Goal: Find specific page/section: Find specific page/section

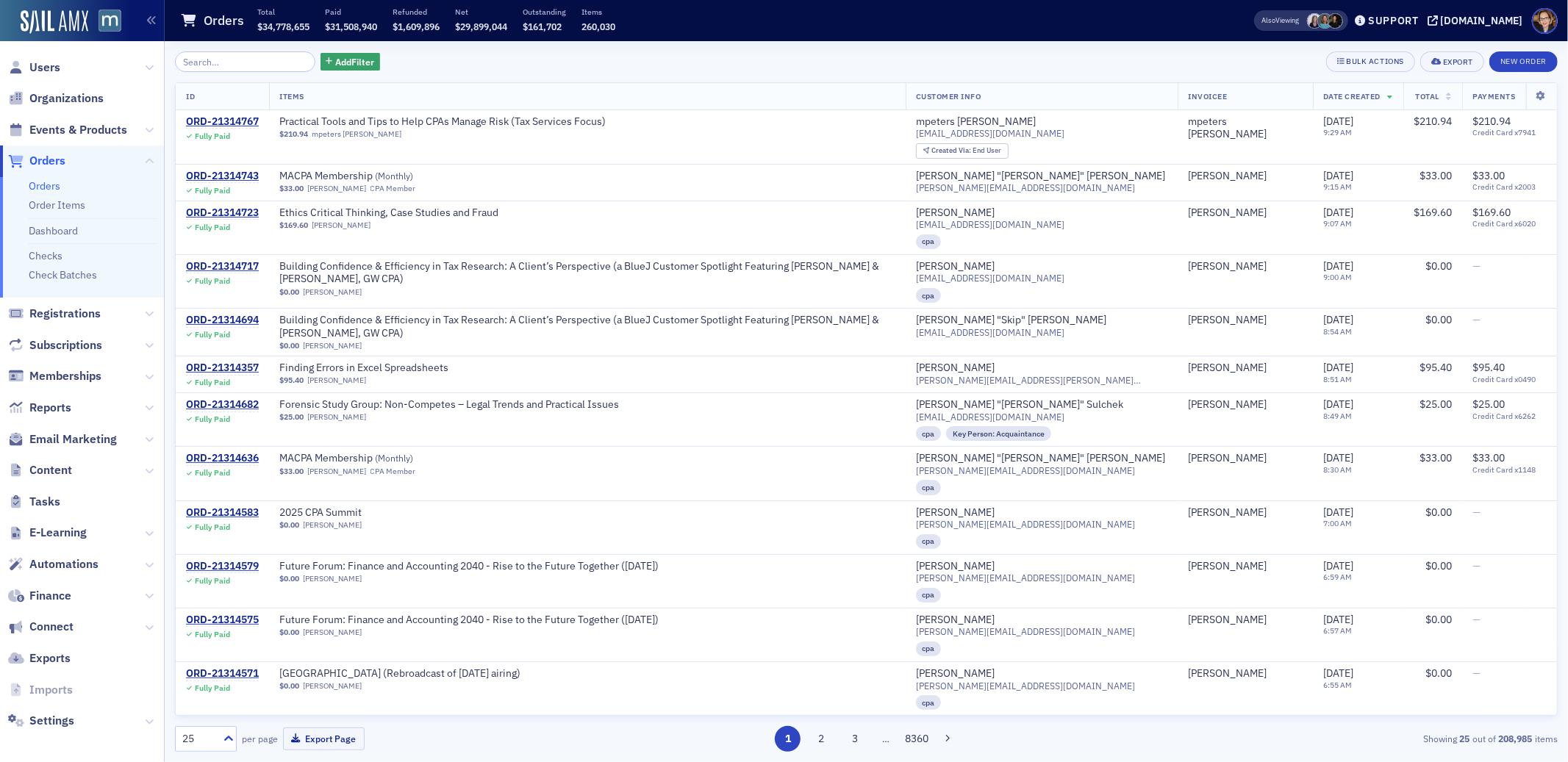
click at [54, 161] on span "Orders" at bounding box center [47, 160] width 36 height 16
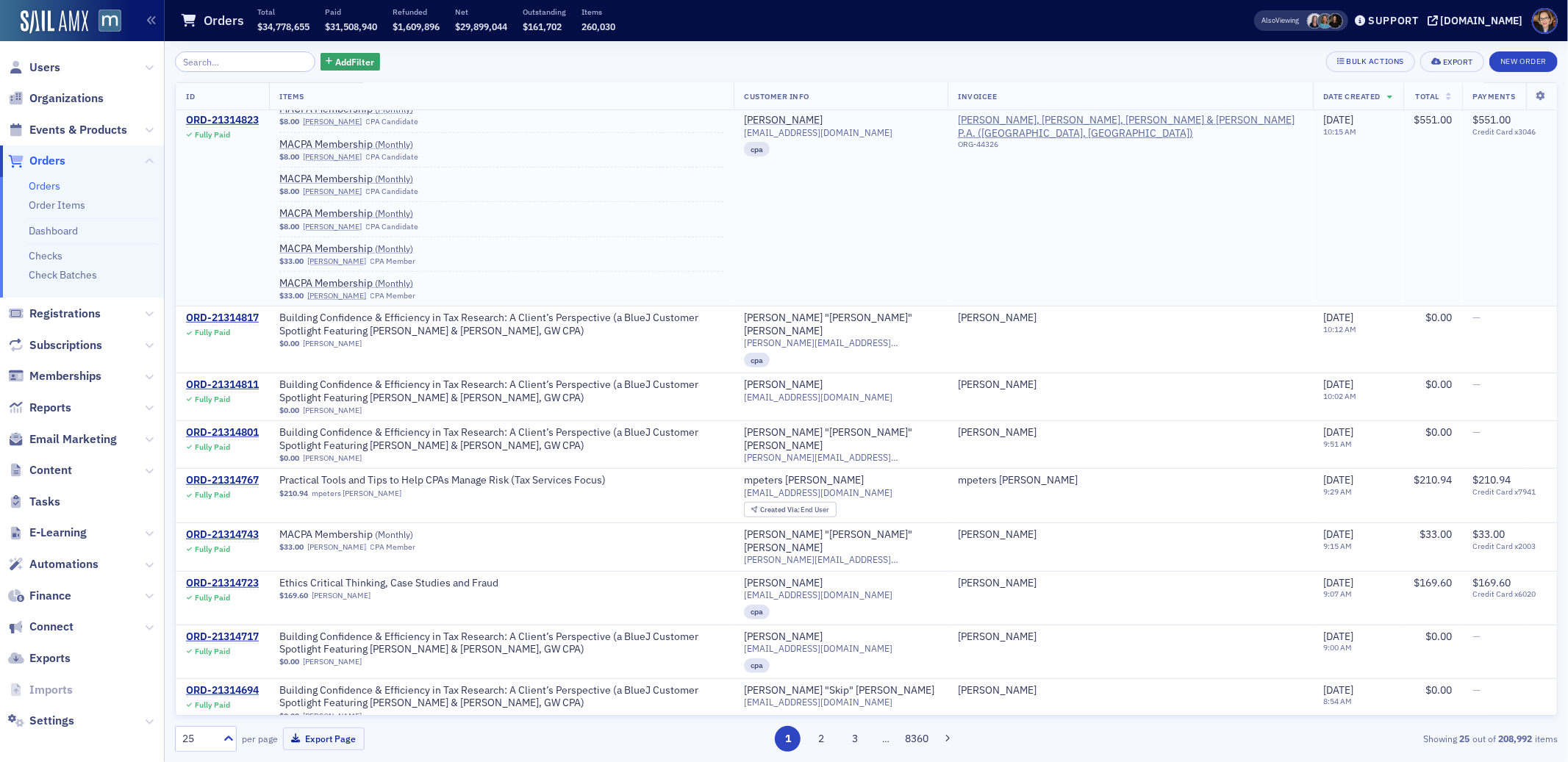
scroll to position [825, 0]
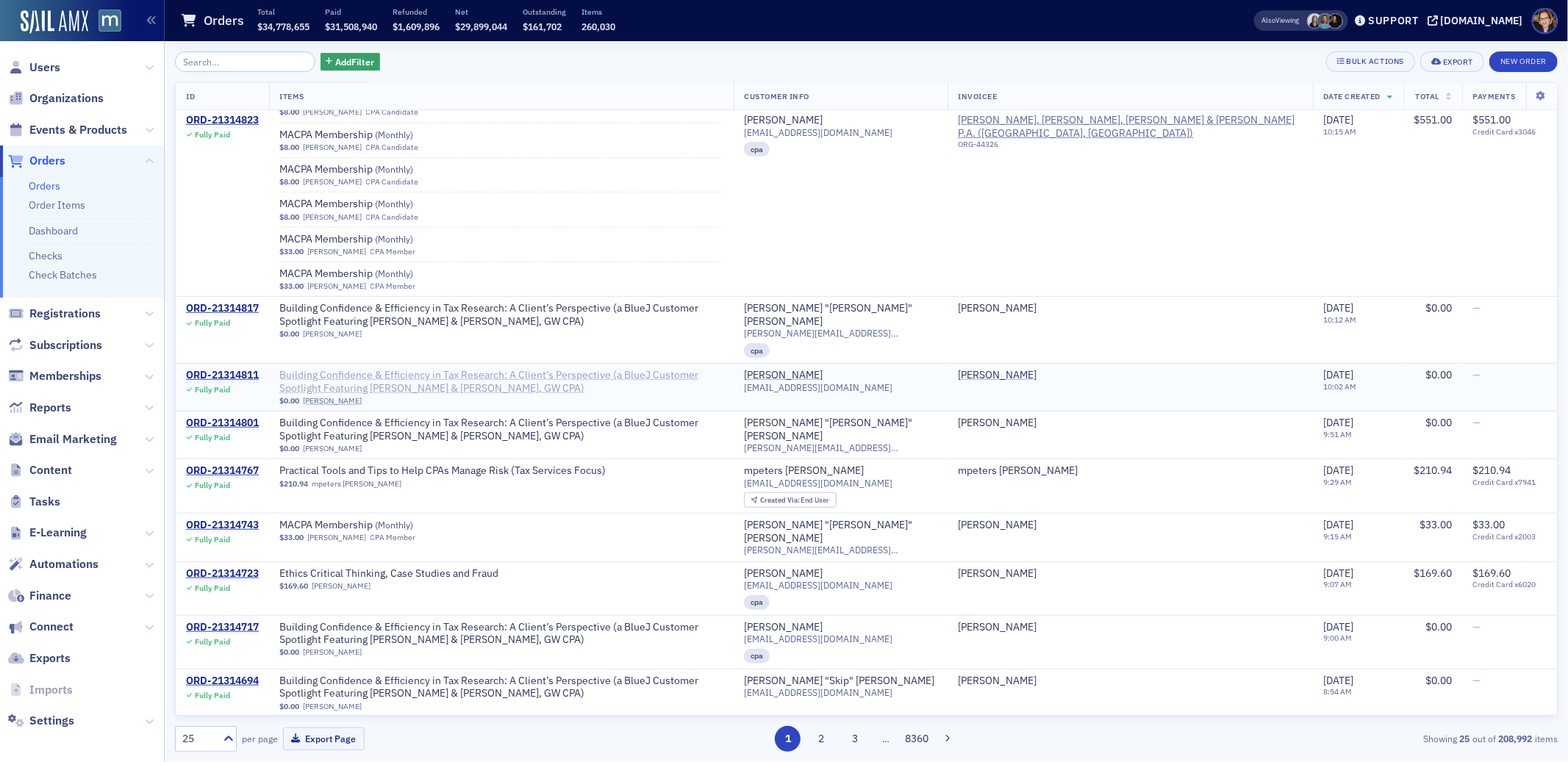
click at [705, 369] on span "Building Confidence & Efficiency in Tax Research: A Client’s Perspective (a Blu…" at bounding box center [501, 382] width 444 height 26
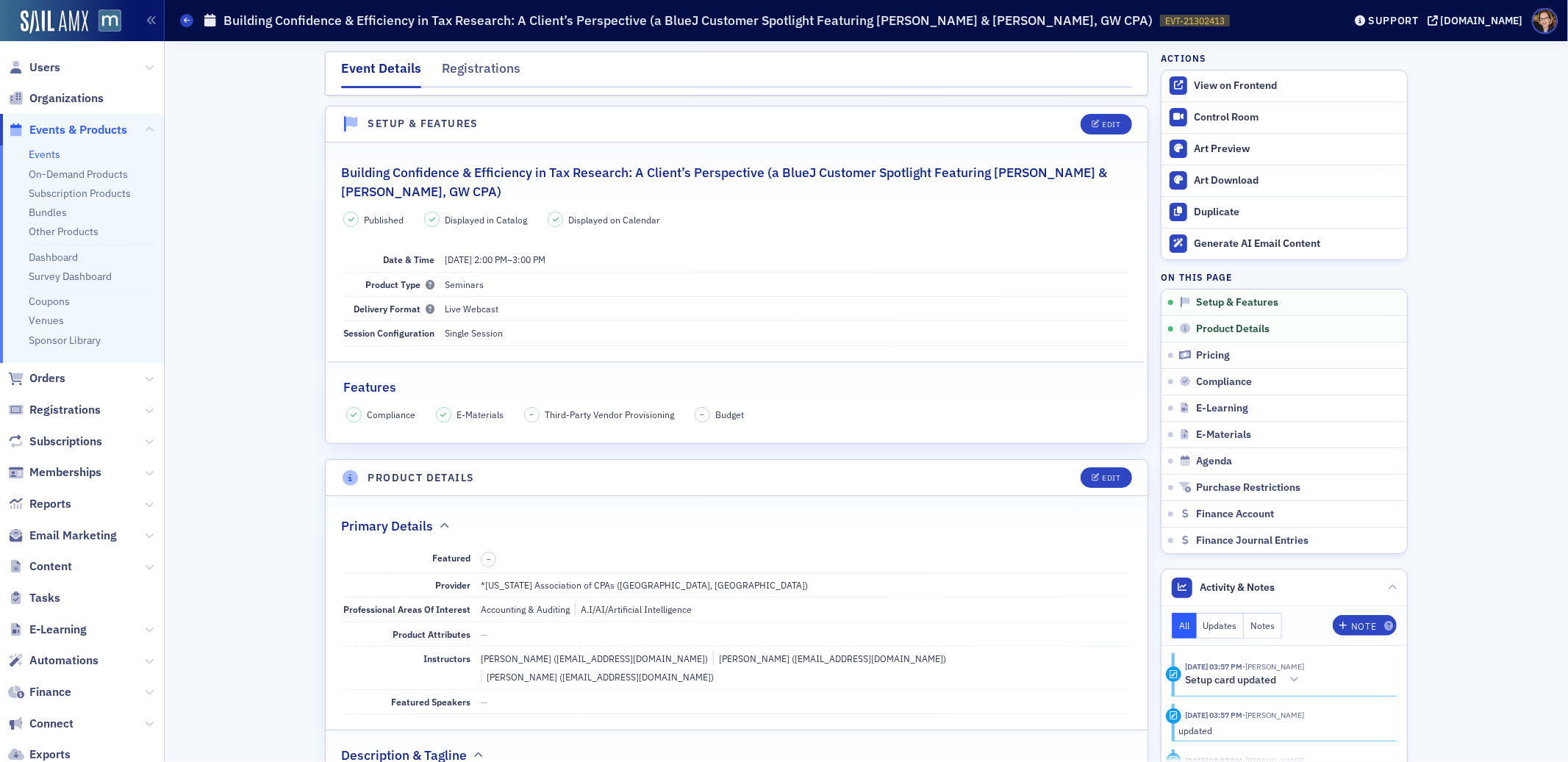
click at [453, 56] on div "Event Details Registrations" at bounding box center [736, 73] width 823 height 44
click at [456, 69] on div "Registrations" at bounding box center [481, 72] width 78 height 27
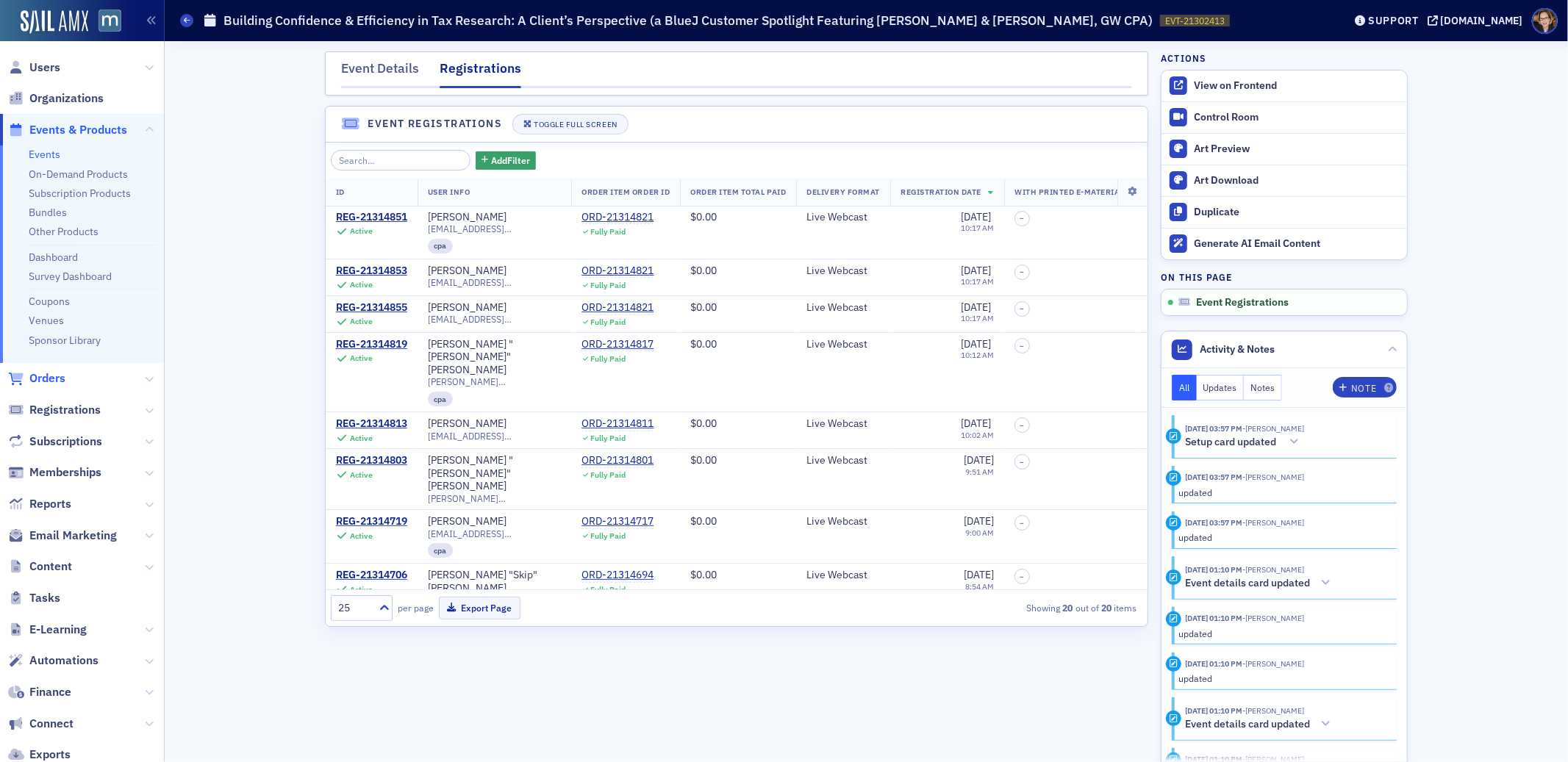
click at [41, 371] on span "Orders" at bounding box center [47, 378] width 36 height 16
